Goal: Task Accomplishment & Management: Manage account settings

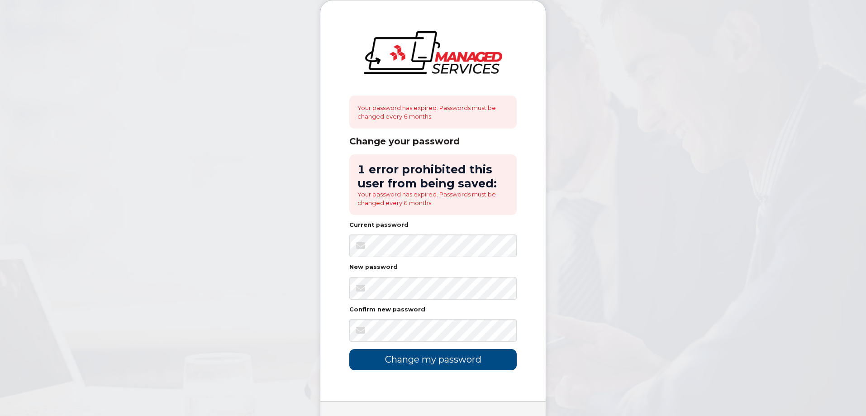
click at [349, 234] on div at bounding box center [349, 234] width 0 height 0
click at [556, 303] on body "Your password has expired. Passwords must be changed every 6 months. Change you…" at bounding box center [433, 233] width 866 height 466
click at [529, 320] on div "Your password has expired. Passwords must be changed every 6 months. Change you…" at bounding box center [432, 200] width 225 height 400
click at [406, 361] on input "Change my password" at bounding box center [432, 359] width 167 height 21
